Goal: Transaction & Acquisition: Purchase product/service

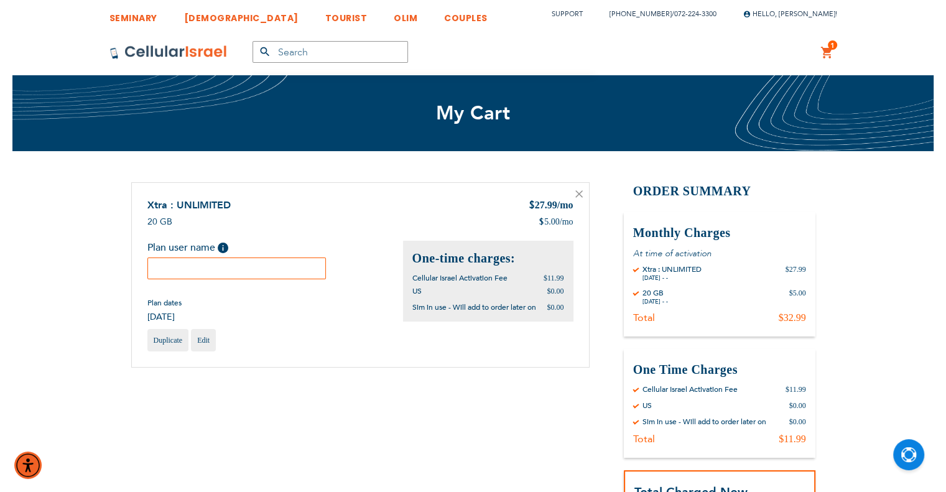
click at [228, 267] on input "text" at bounding box center [236, 269] width 179 height 22
paste input "Miriam"
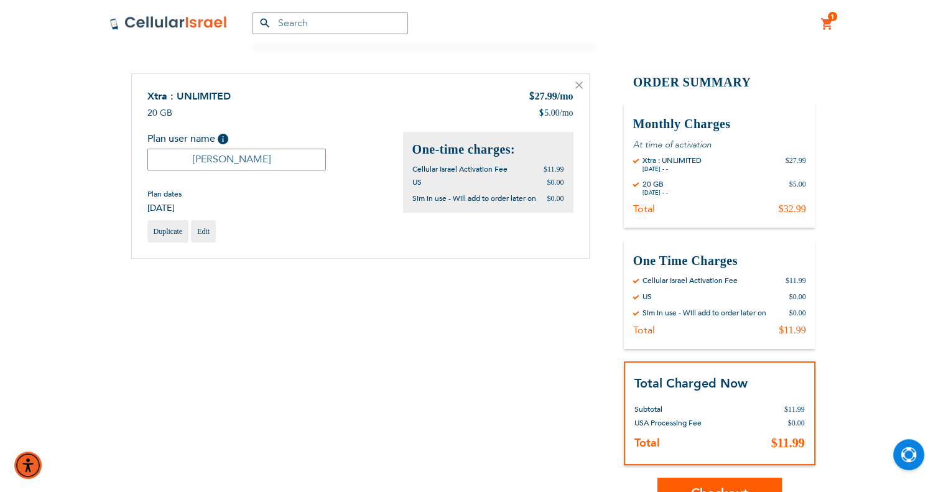
scroll to position [249, 0]
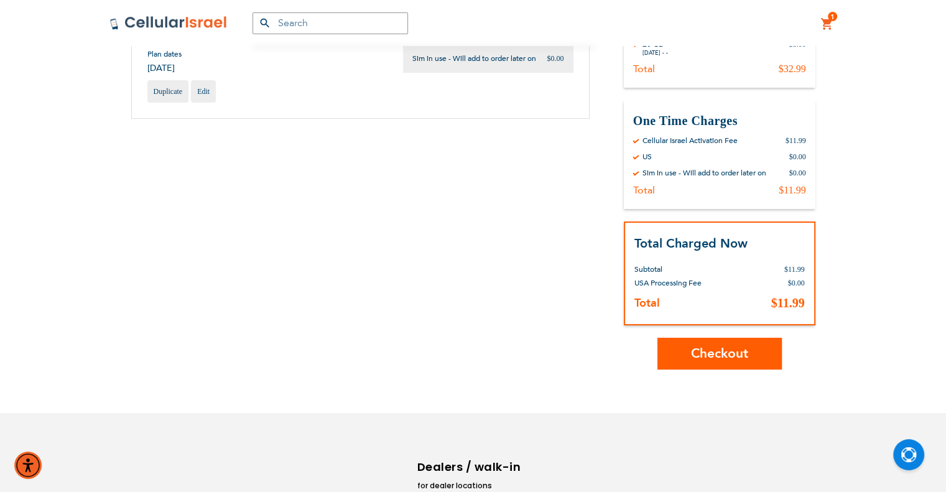
type input "Miriam"
click at [752, 355] on button "Checkout" at bounding box center [719, 354] width 124 height 32
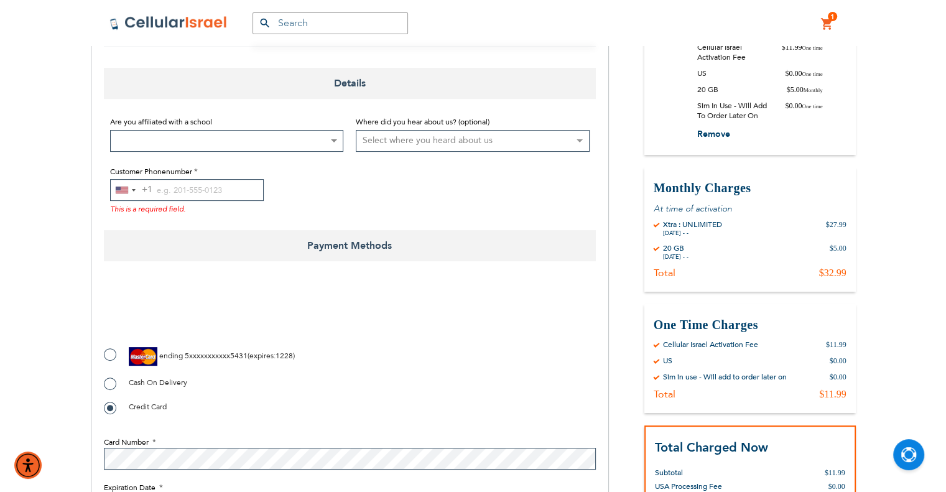
scroll to position [249, 0]
click at [110, 355] on label "ending 5xxxxxxxxxxx5431 ( expires : 1228 )" at bounding box center [199, 355] width 191 height 19
radio input "true"
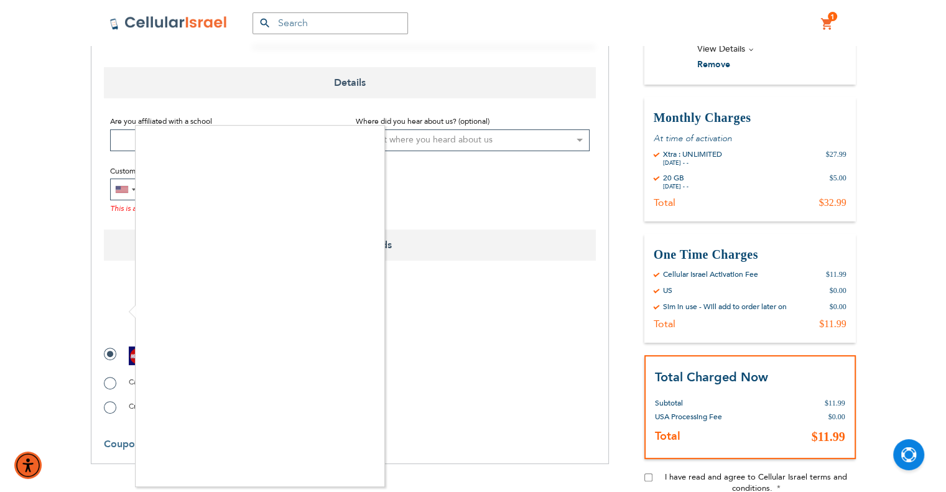
checkbox input "true"
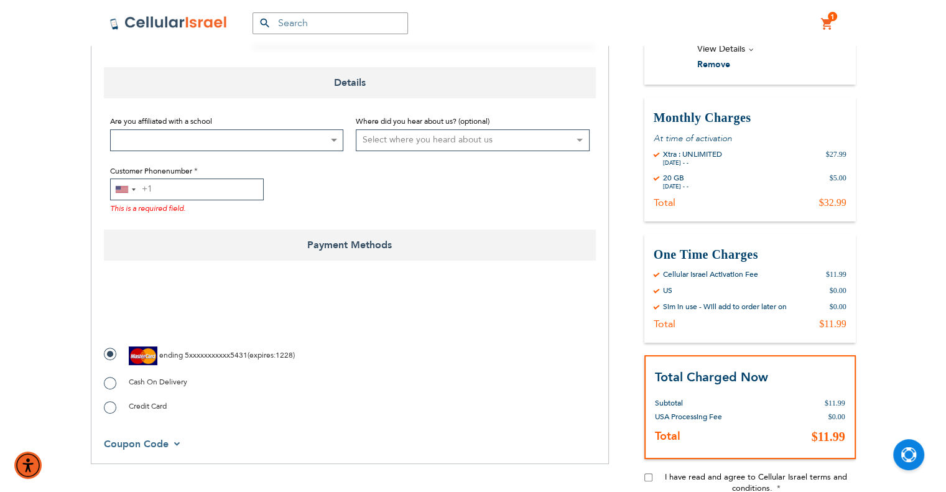
click at [159, 182] on input "Customer Phonenumber" at bounding box center [187, 190] width 154 height 22
type input "7"
paste input "7184908939"
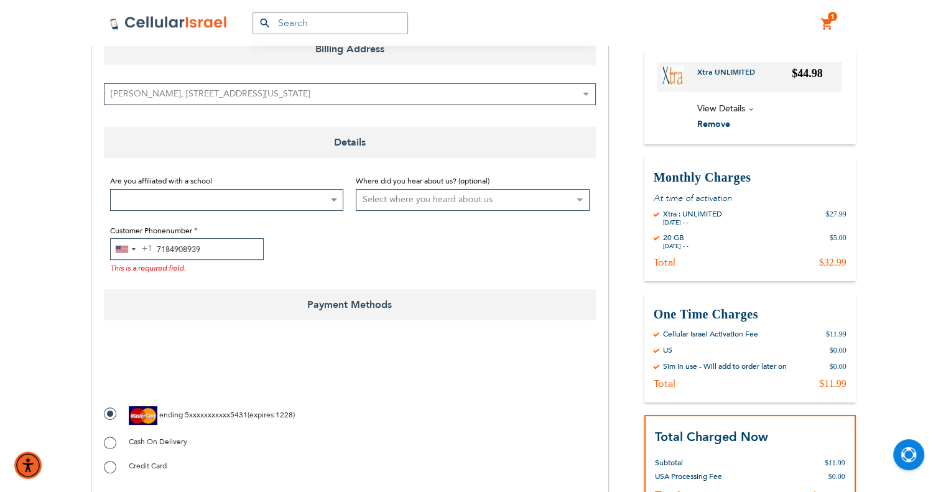
scroll to position [187, 0]
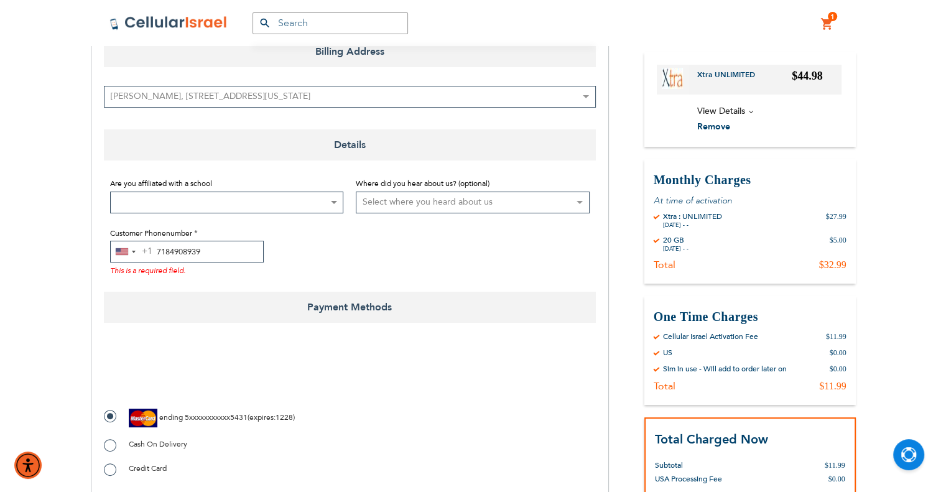
type input "7184908939"
click at [348, 261] on fieldset "Are you affiliated with a school Not Affiliated with a School Aderes Hatorah Ad…" at bounding box center [350, 226] width 492 height 113
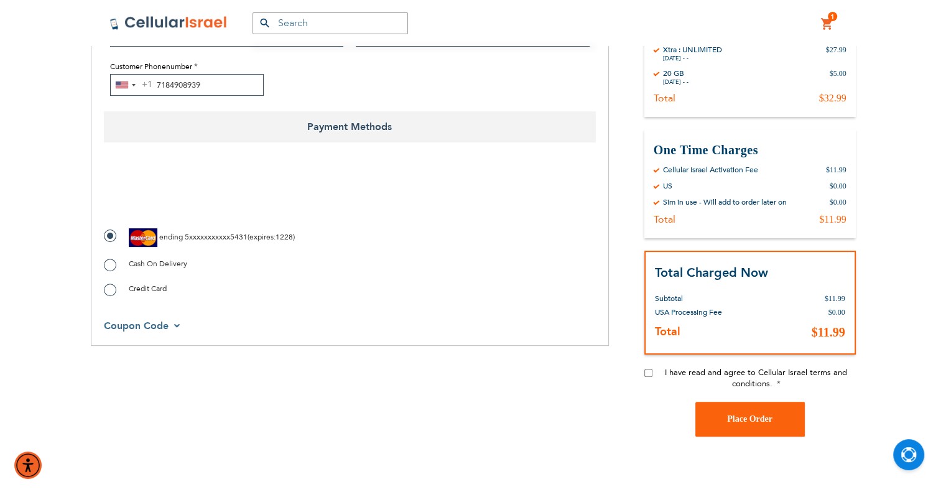
scroll to position [373, 0]
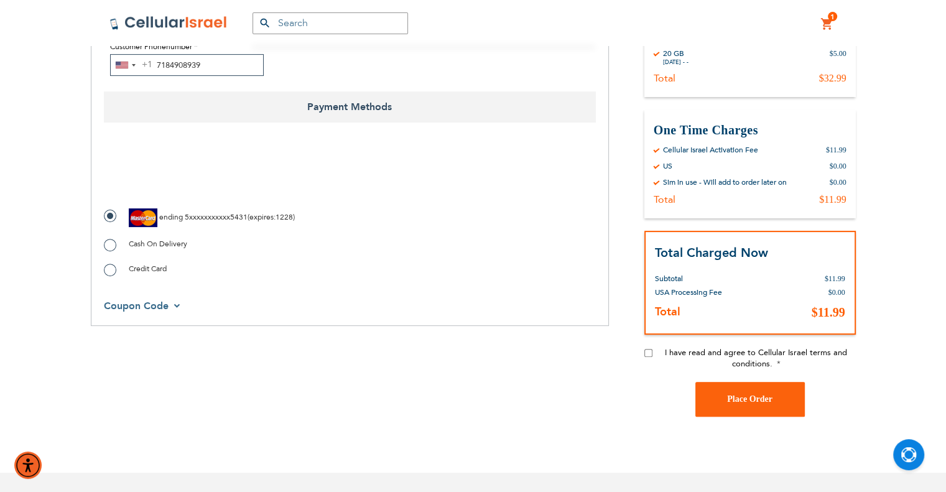
click at [647, 350] on input "I have read and agree to Cellular Israel terms and conditions." at bounding box center [648, 353] width 8 height 8
checkbox input "true"
click at [748, 402] on button "Place Order" at bounding box center [749, 399] width 109 height 35
